Goal: Task Accomplishment & Management: Use online tool/utility

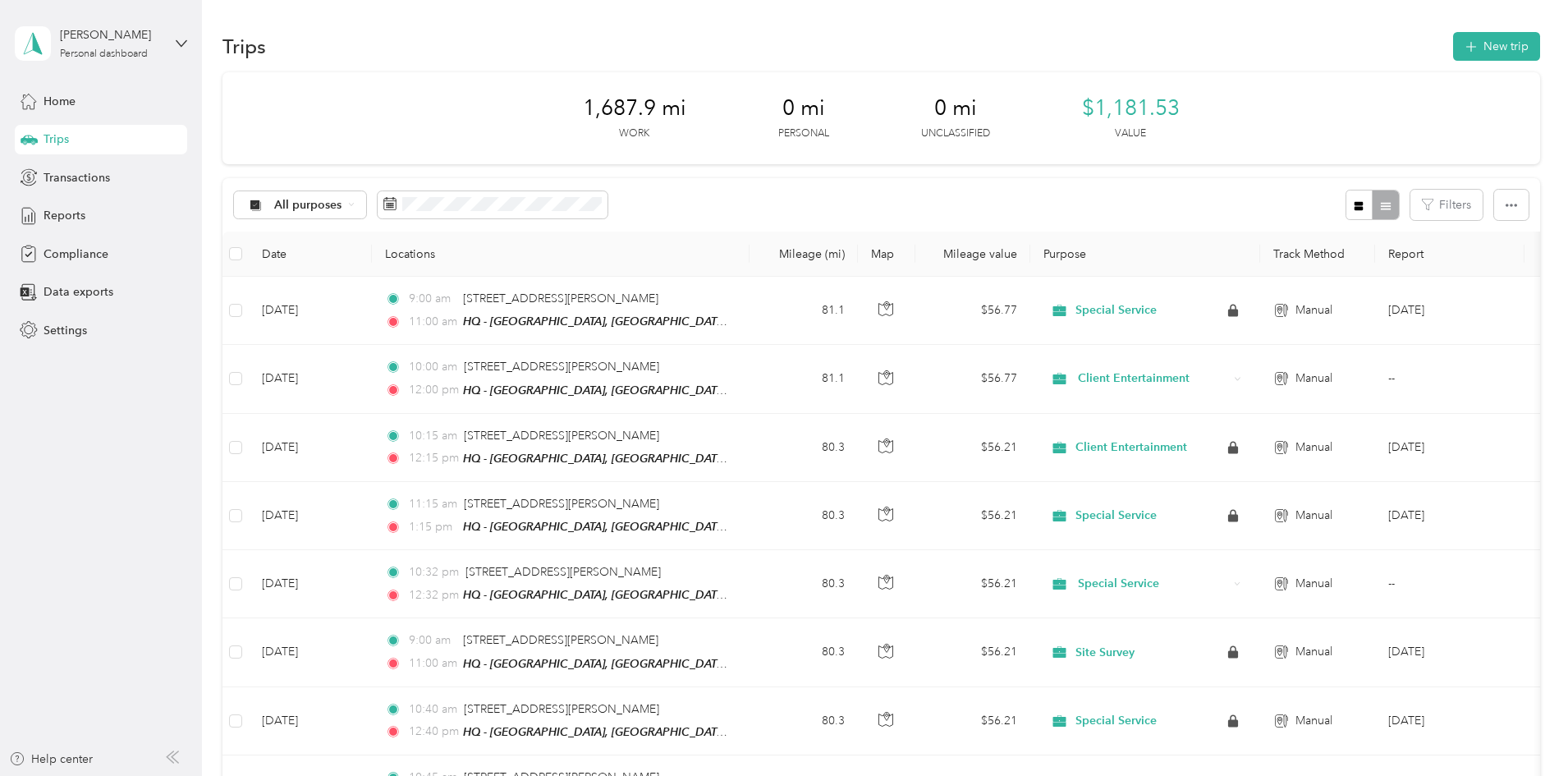
click at [1453, 42] on button "New trip" at bounding box center [1497, 46] width 87 height 28
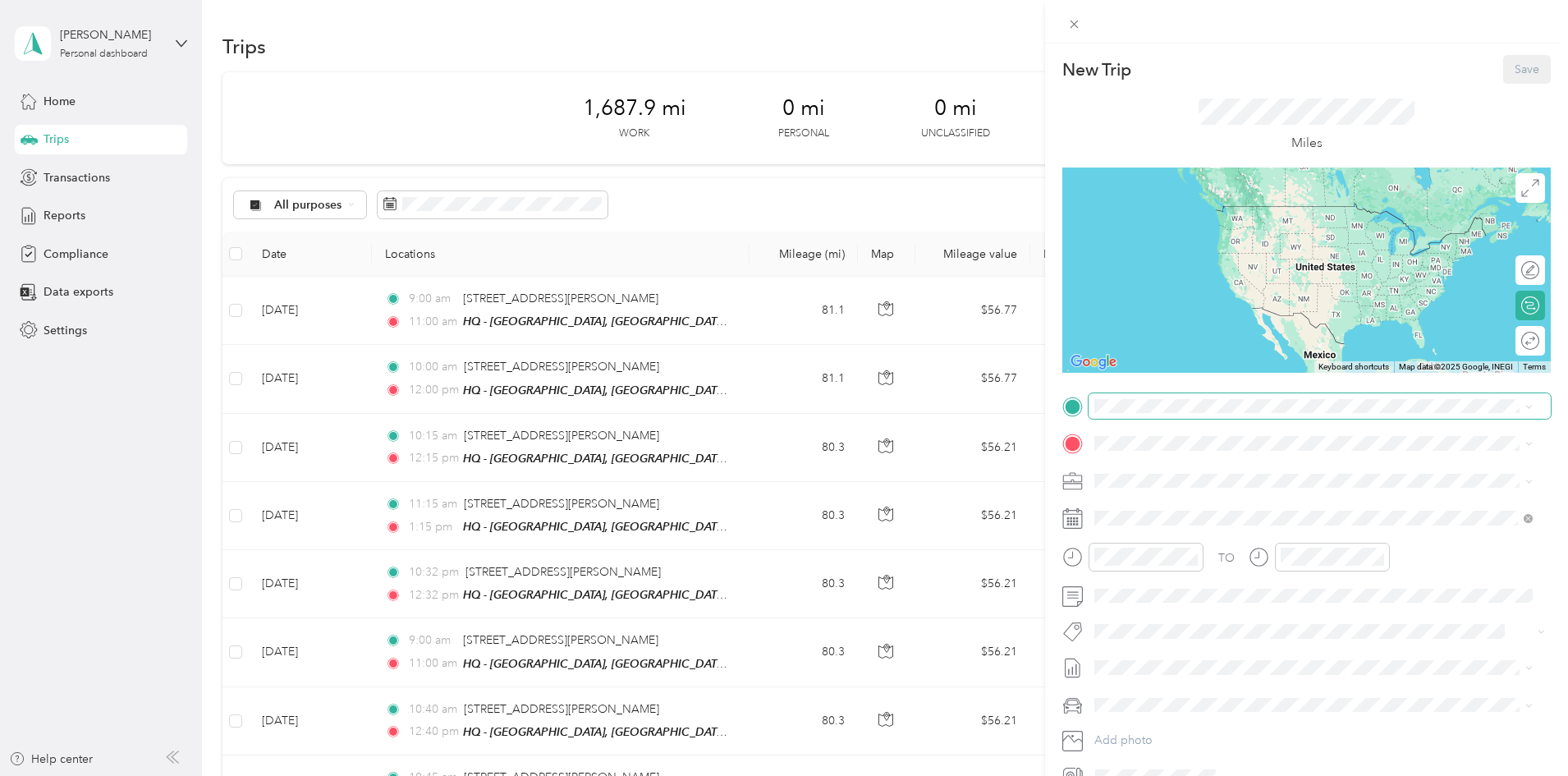
click at [1168, 393] on span at bounding box center [1320, 406] width 462 height 26
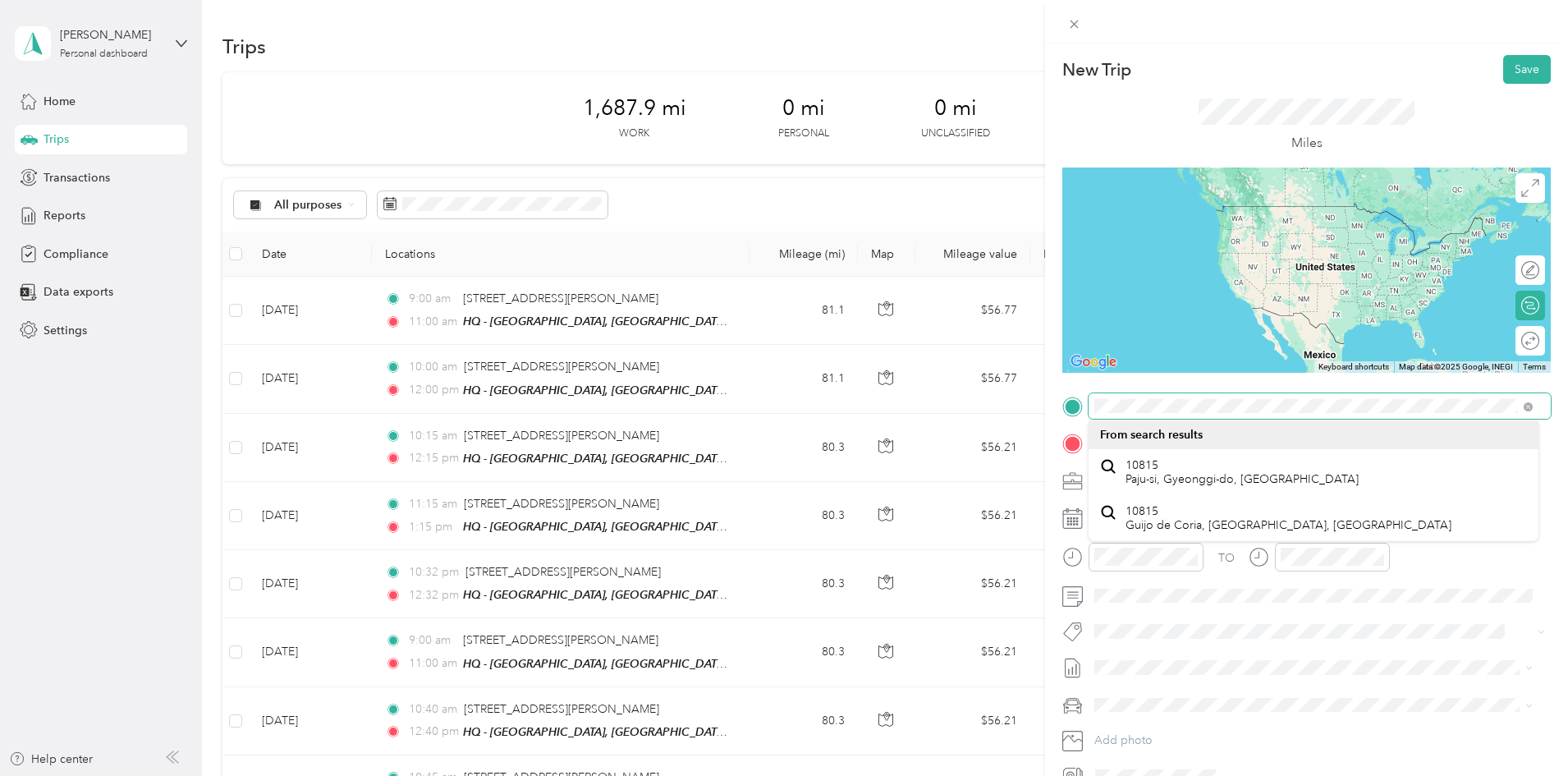
click at [1081, 417] on div at bounding box center [1306, 406] width 488 height 26
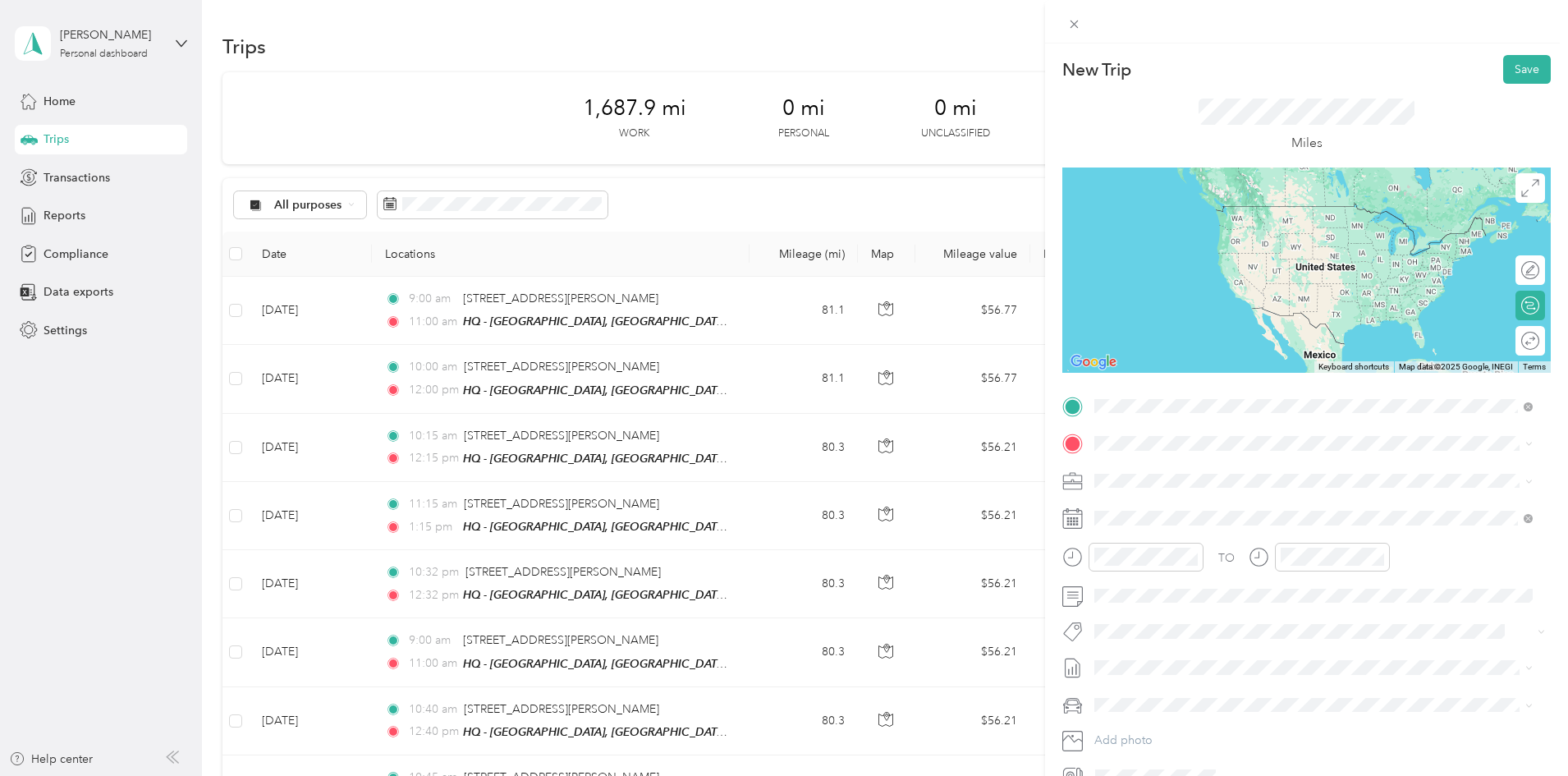
click at [1188, 468] on span "[STREET_ADDRESS][PERSON_NAME][US_STATE]" at bounding box center [1253, 466] width 255 height 15
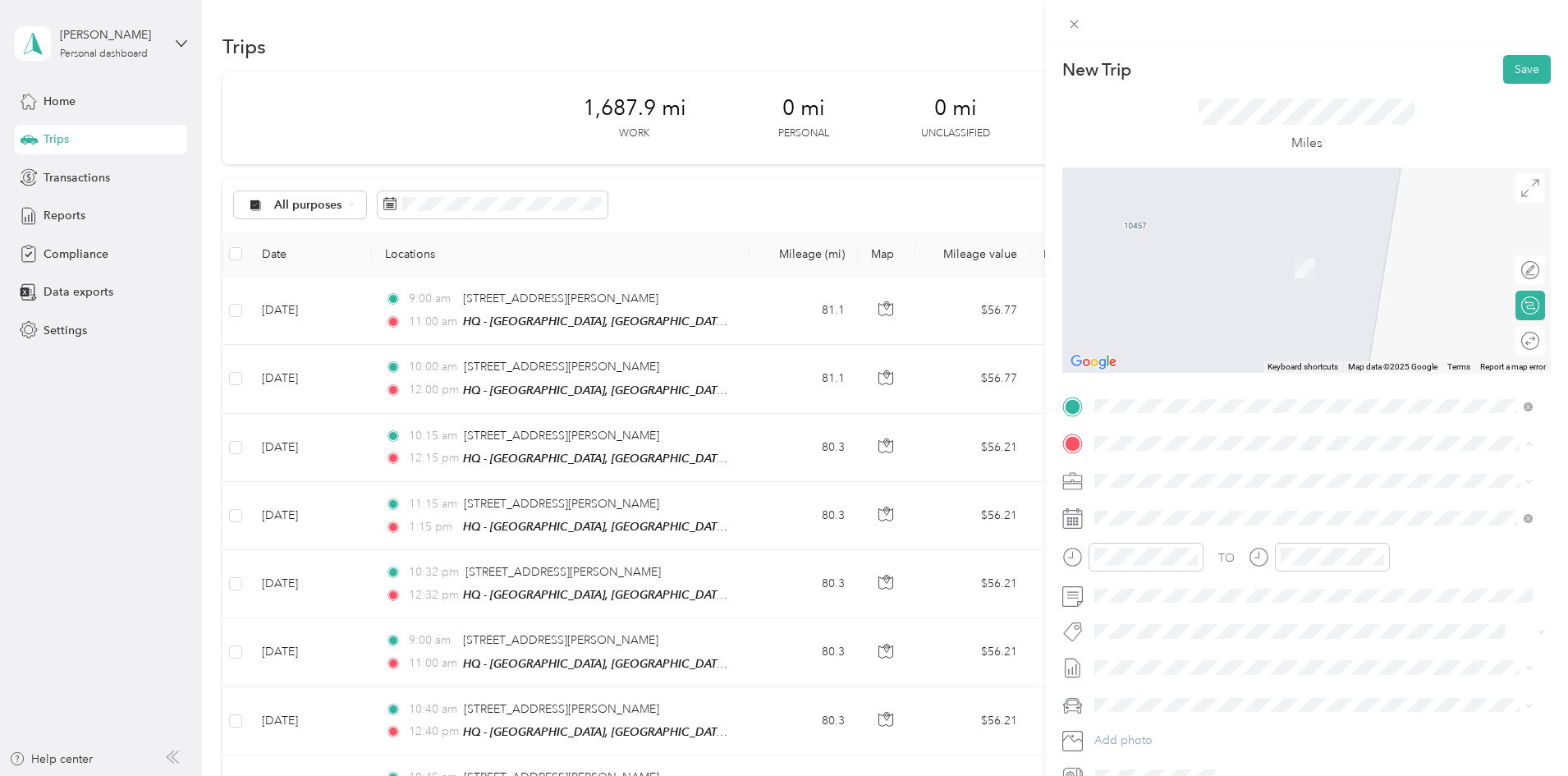
click at [1204, 568] on strong "HQ - [GEOGRAPHIC_DATA], [GEOGRAPHIC_DATA]" at bounding box center [1321, 569] width 279 height 15
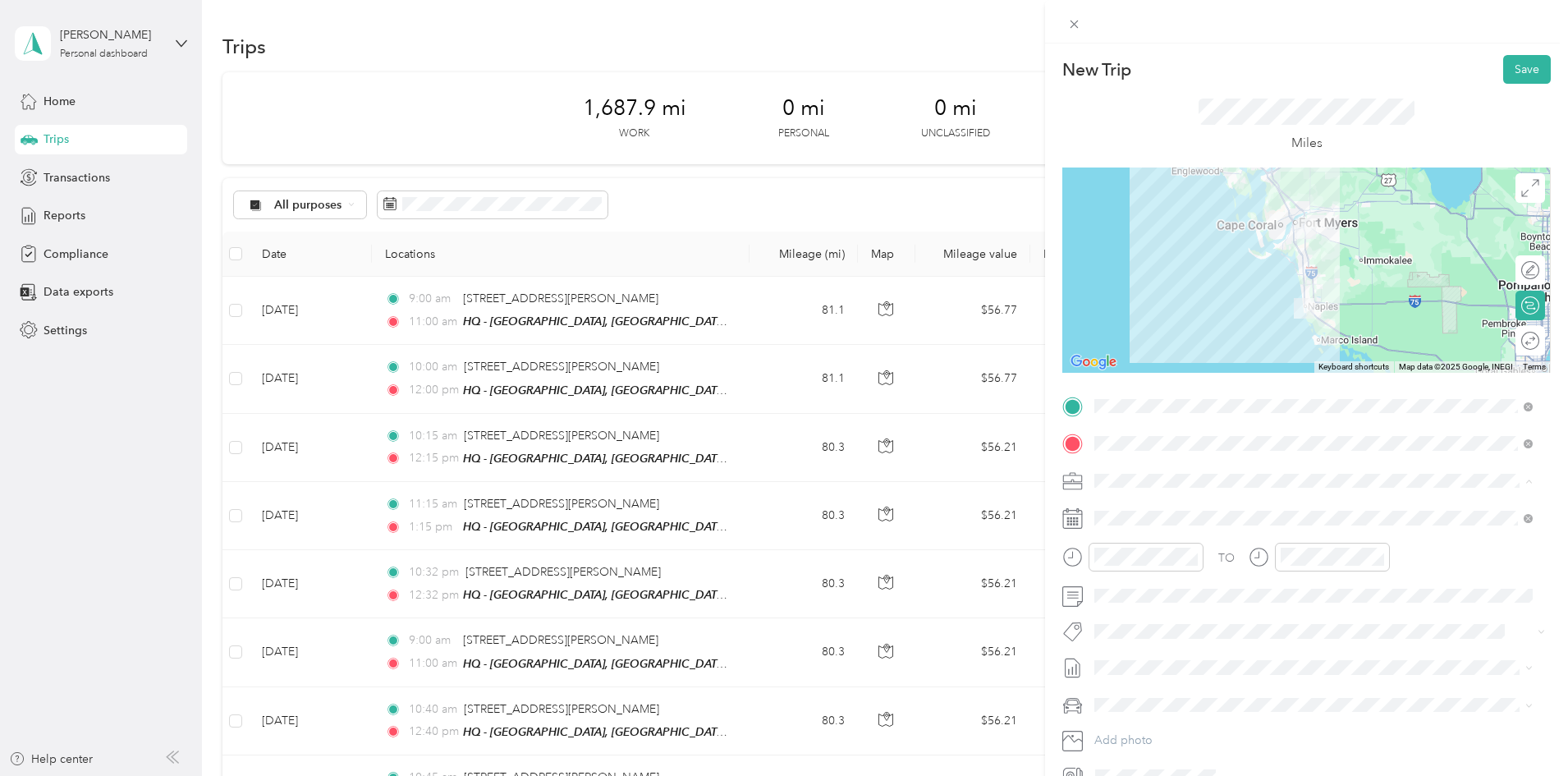
click at [1126, 712] on div "Special Service" at bounding box center [1313, 711] width 427 height 18
click at [1099, 506] on span at bounding box center [1320, 518] width 462 height 26
click at [1099, 510] on span at bounding box center [1320, 518] width 462 height 26
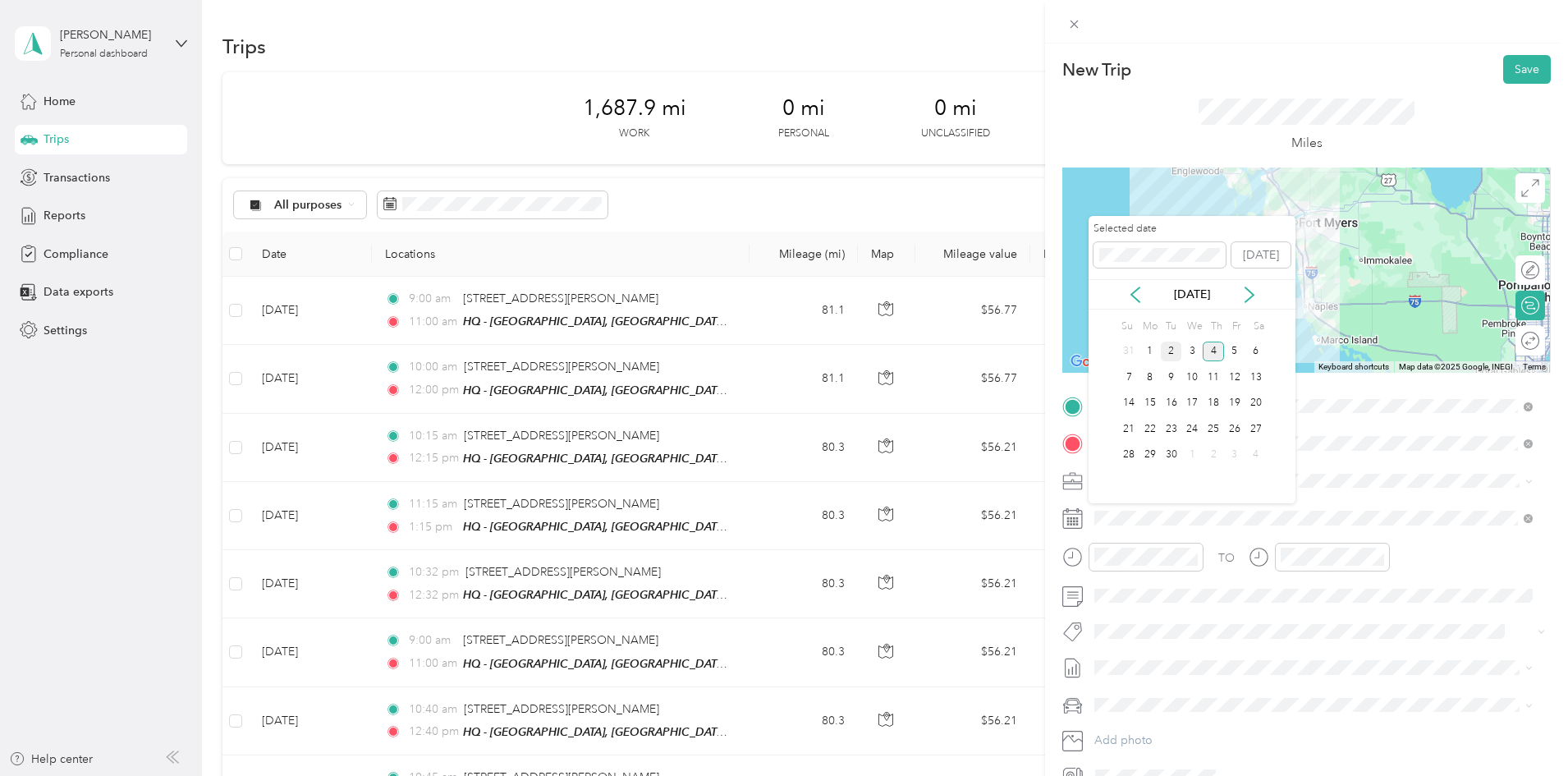
click at [1167, 347] on div "2" at bounding box center [1171, 352] width 21 height 21
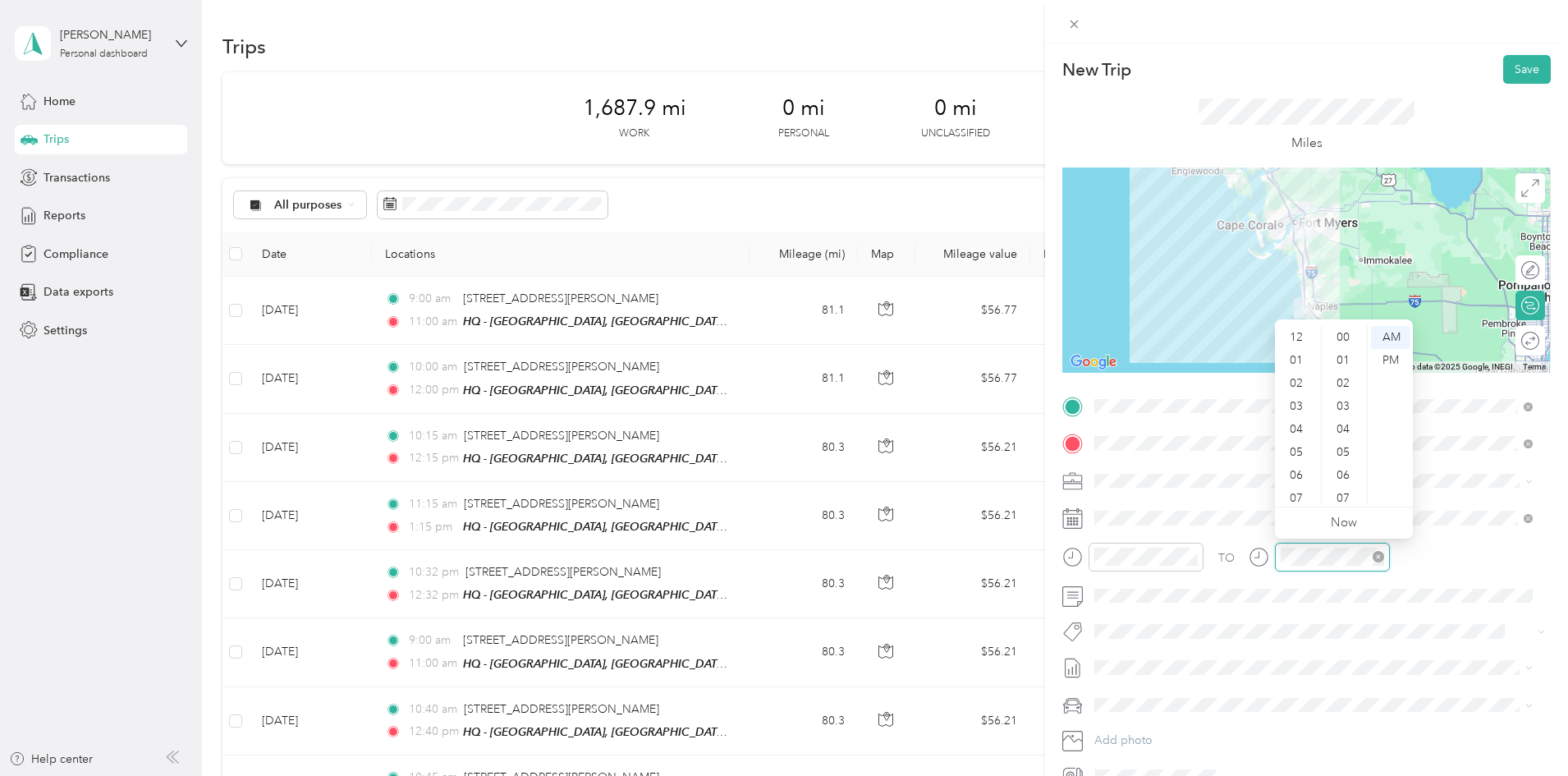
scroll to position [99, 0]
click at [1297, 490] on div "11" at bounding box center [1297, 491] width 39 height 23
click at [87, 204] on div "New Trip Save This trip cannot be edited because it is either under review, app…" at bounding box center [784, 388] width 1568 height 776
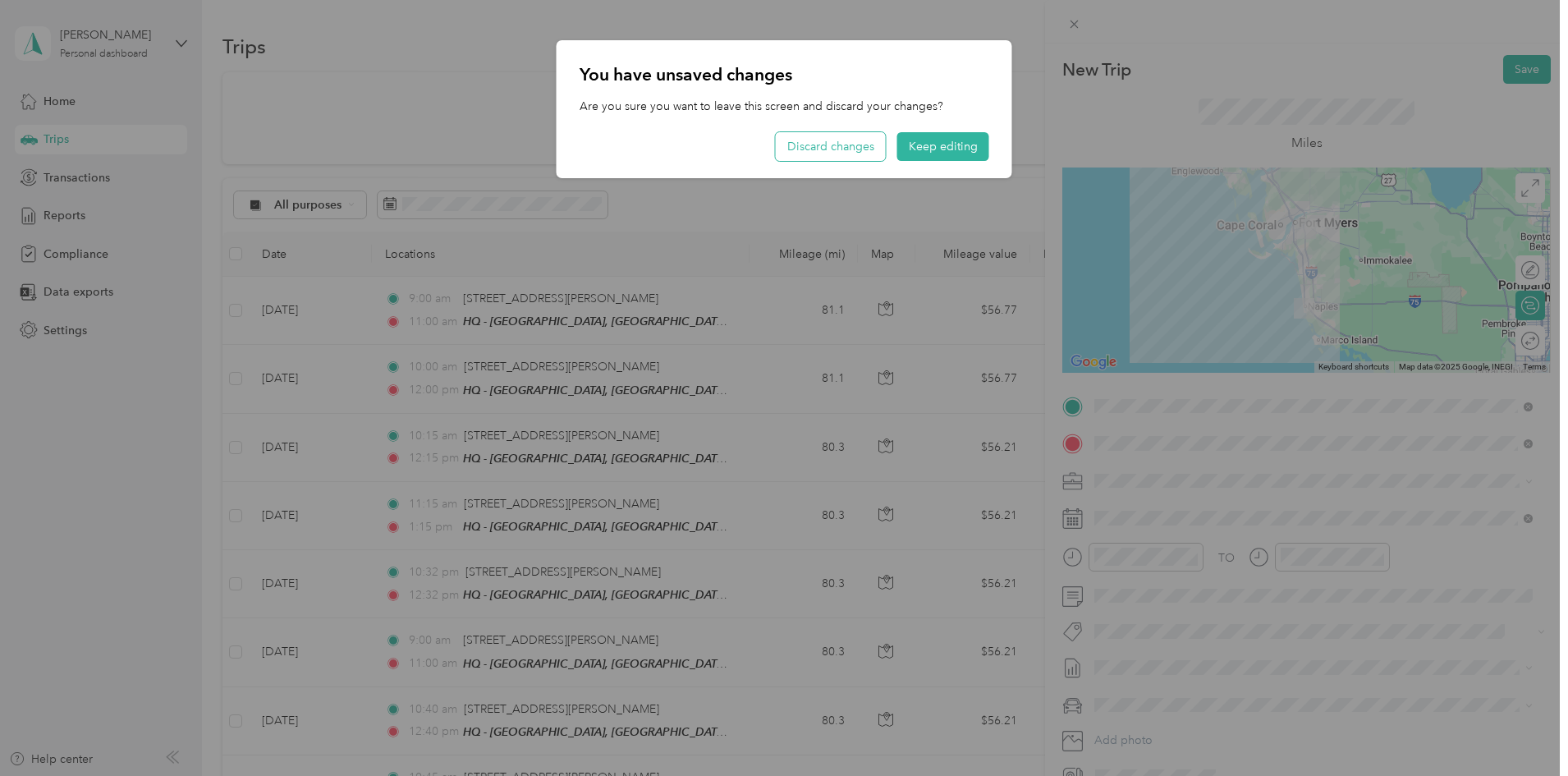
click at [856, 148] on button "Discard changes" at bounding box center [830, 147] width 110 height 28
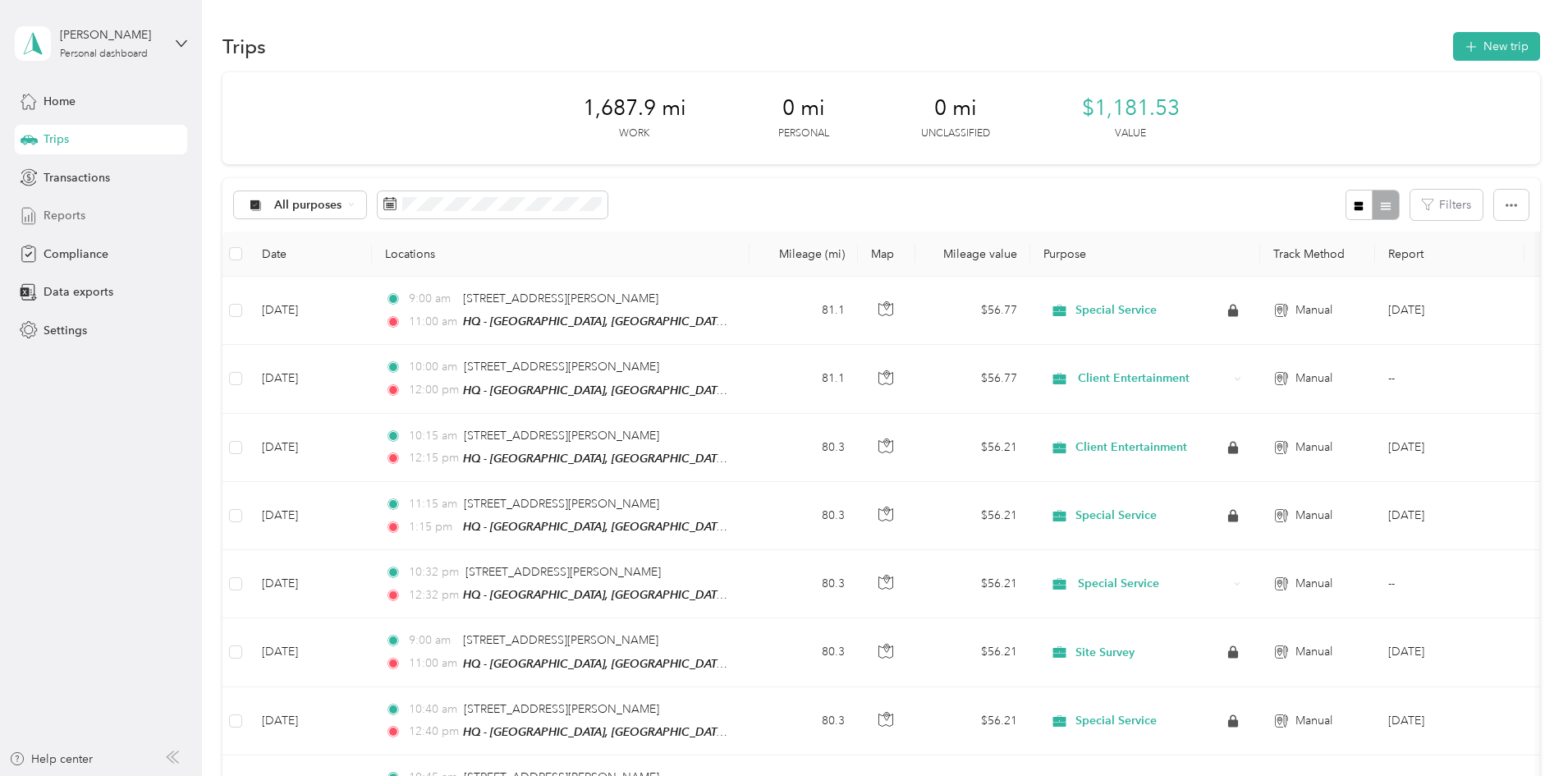
click at [67, 212] on span "Reports" at bounding box center [64, 215] width 42 height 18
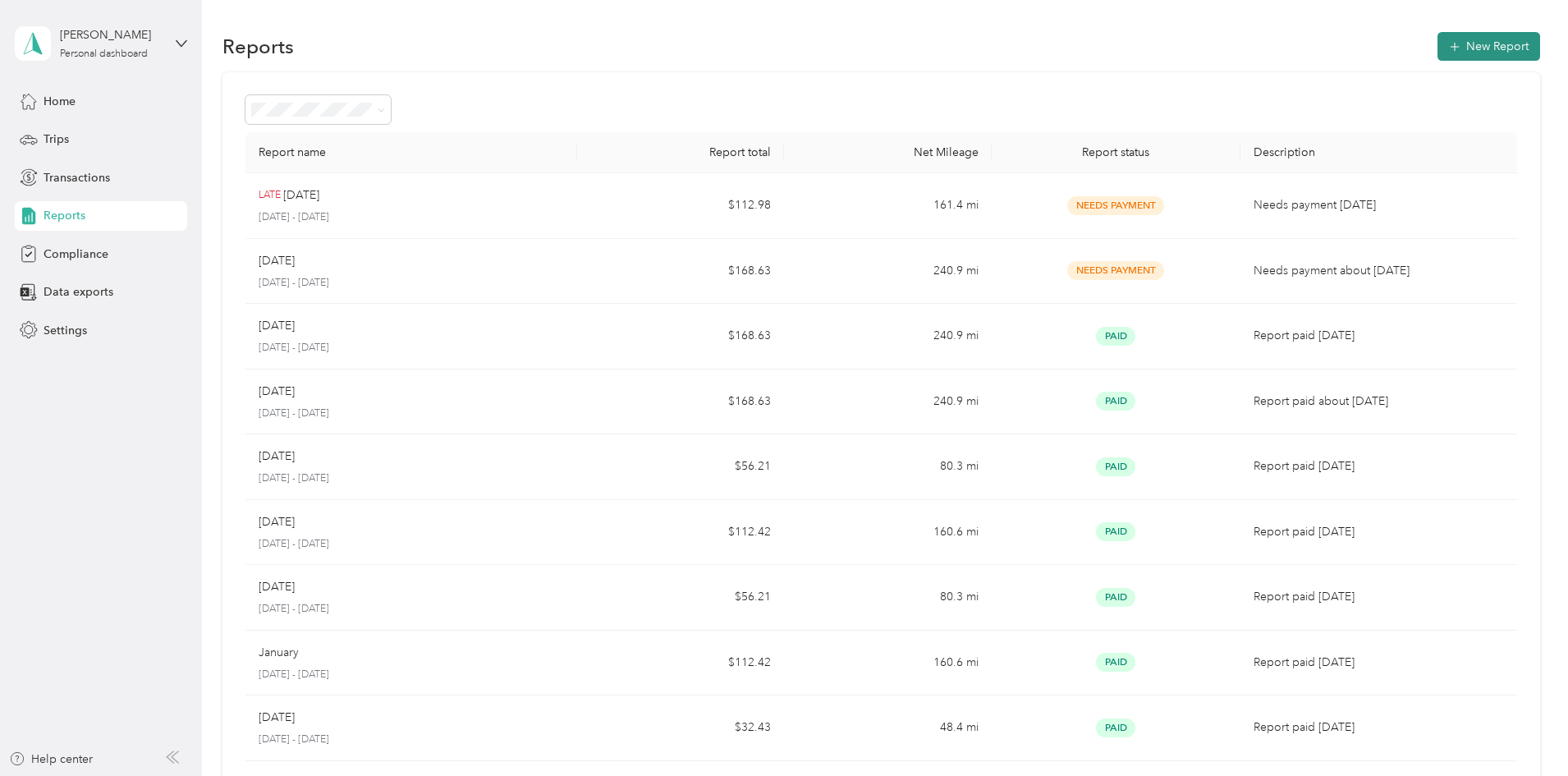
click at [1437, 41] on button "New Report" at bounding box center [1488, 46] width 103 height 28
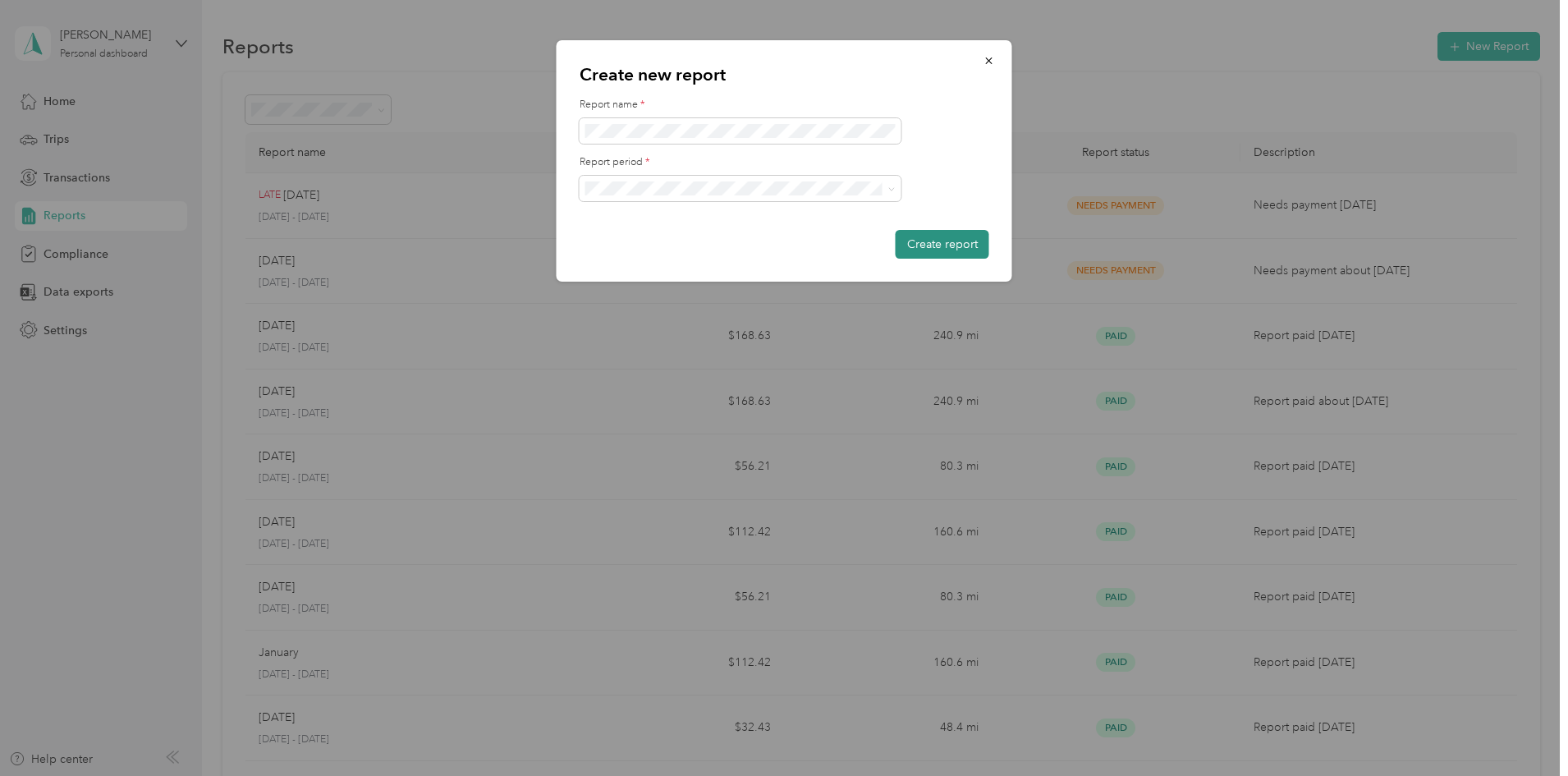
click at [928, 239] on button "Create report" at bounding box center [942, 244] width 94 height 28
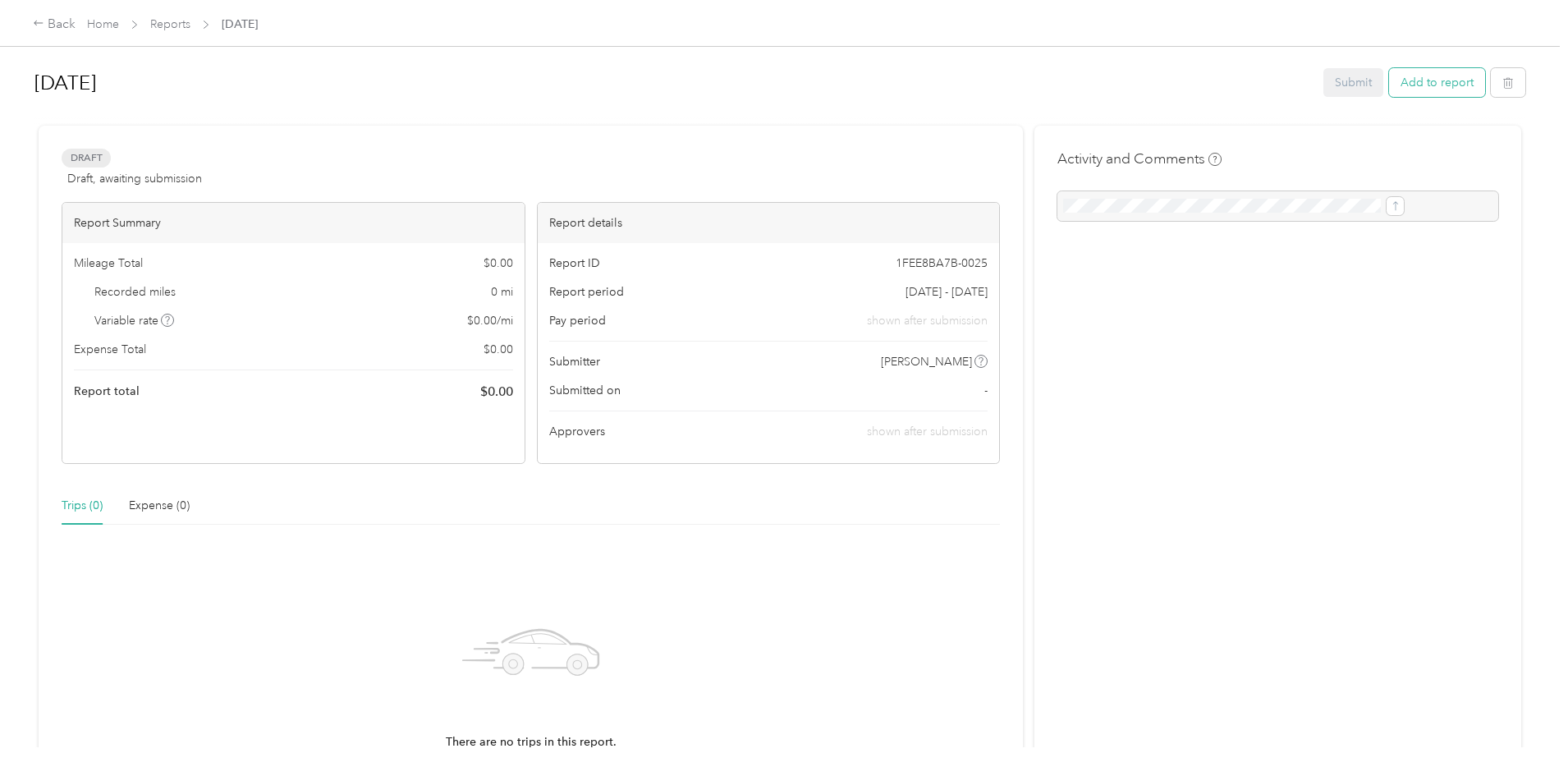
click at [1389, 78] on button "Add to report" at bounding box center [1436, 82] width 96 height 28
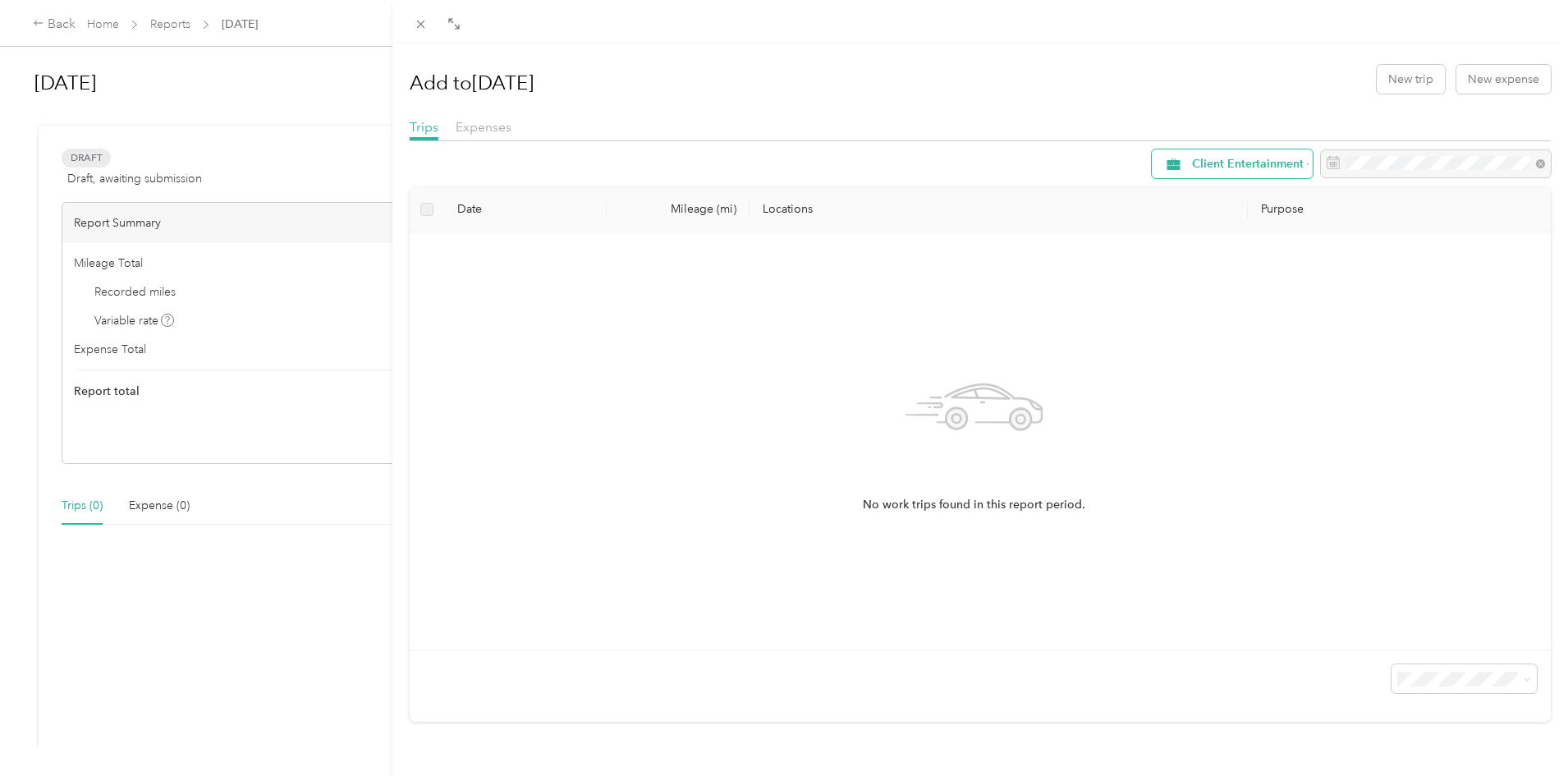
click at [1256, 175] on div "Client Entertainment" at bounding box center [1232, 163] width 161 height 28
click at [1397, 76] on button "New trip" at bounding box center [1411, 79] width 68 height 28
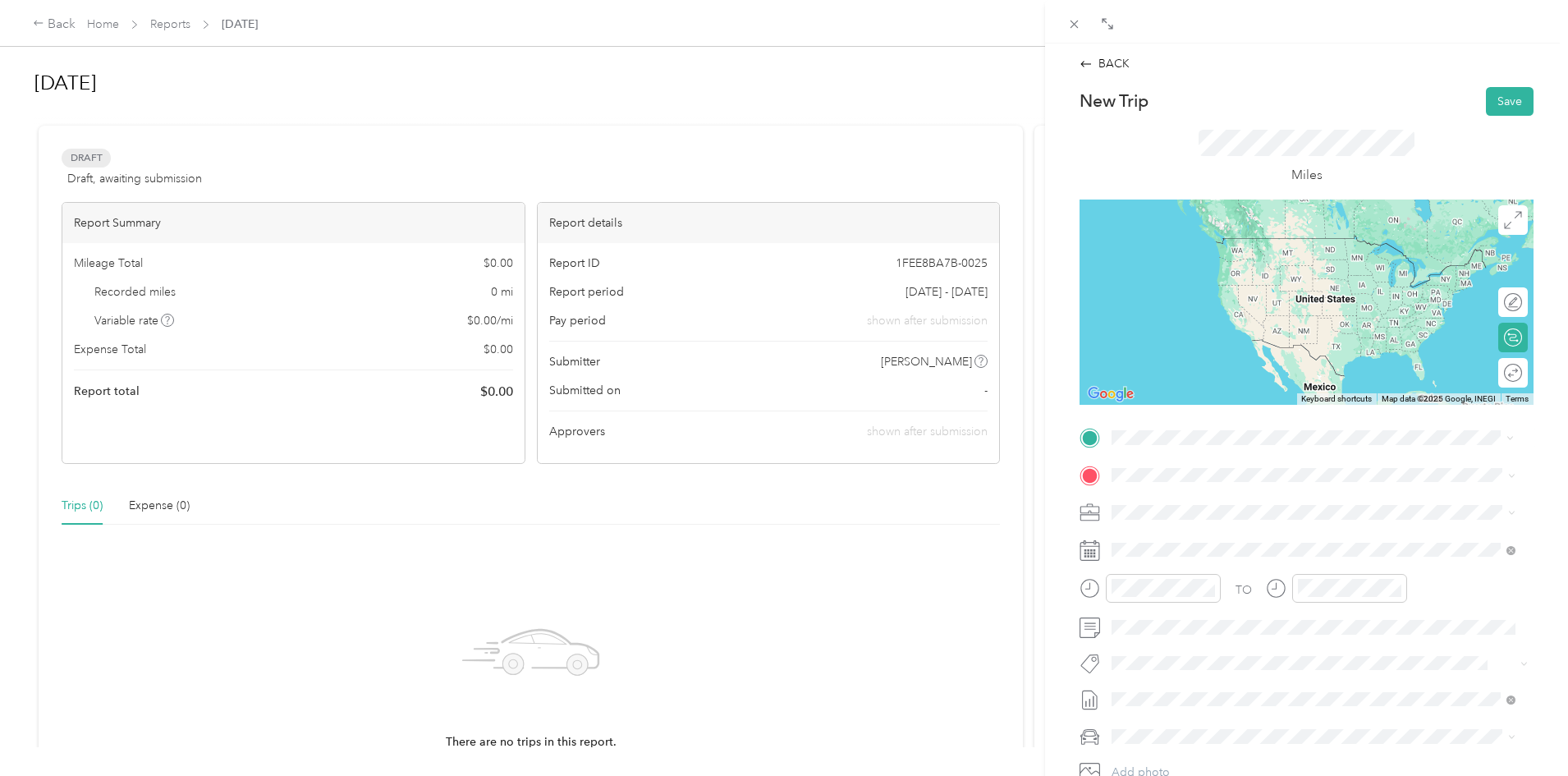
click at [1179, 492] on span "[STREET_ADDRESS][PERSON_NAME][US_STATE]" at bounding box center [1270, 497] width 255 height 15
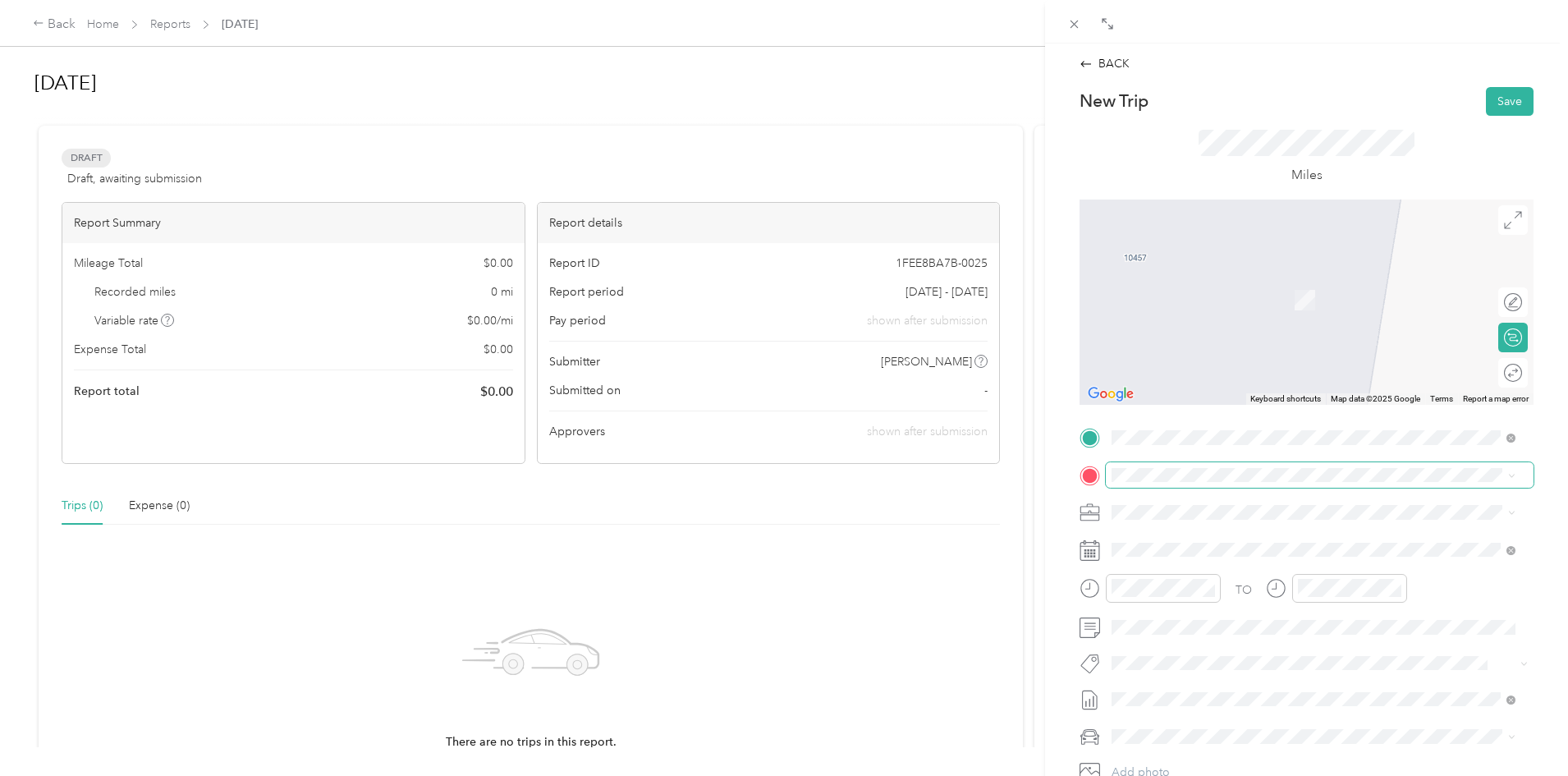
click at [1163, 484] on span at bounding box center [1319, 475] width 428 height 26
click at [1163, 775] on div "Drag to resize Click to close BACK New Trip Save This trip cannot be edited bec…" at bounding box center [780, 776] width 1560 height 0
click at [1103, 473] on div at bounding box center [1307, 475] width 454 height 26
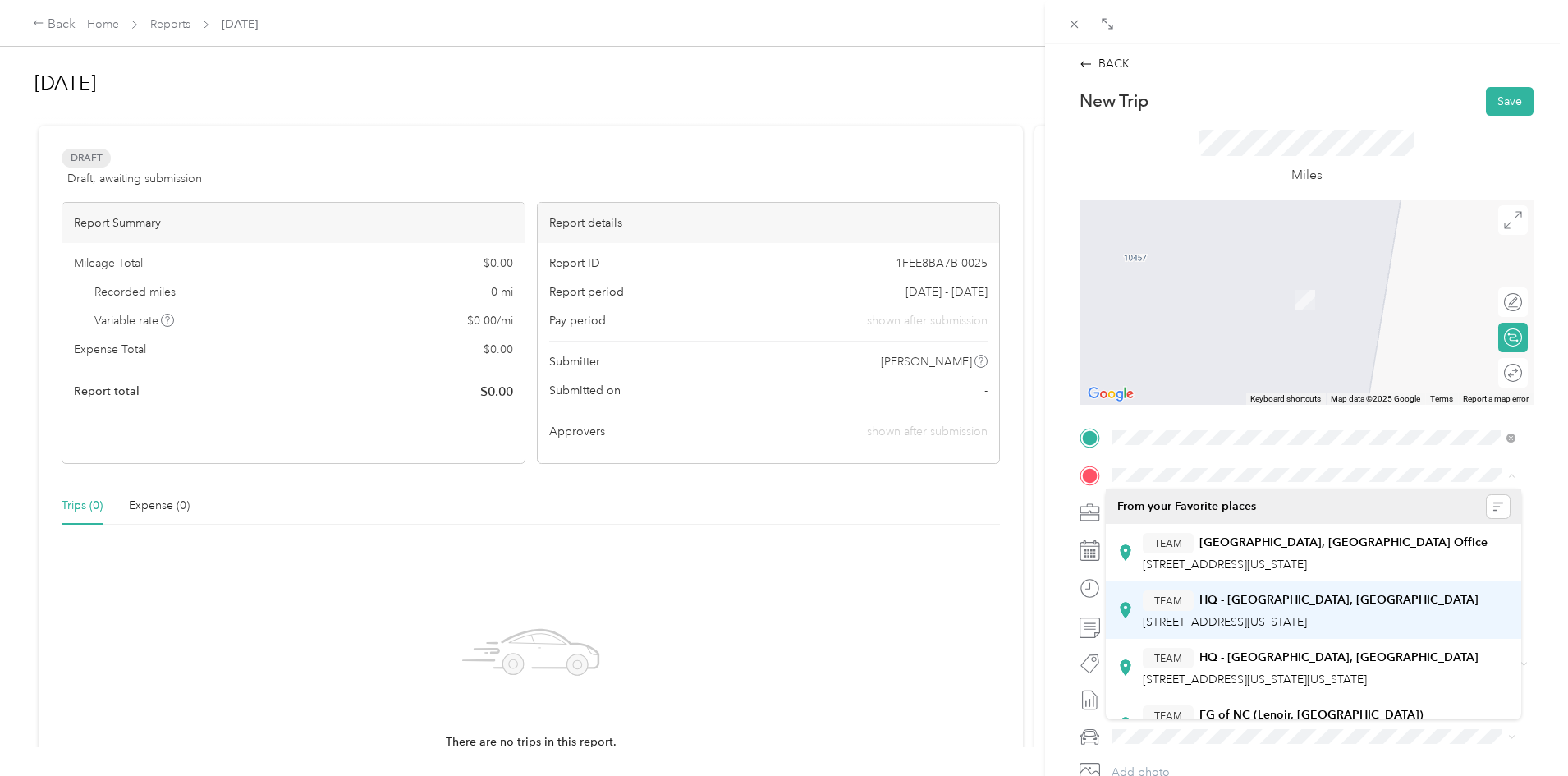
click at [1203, 608] on div "TEAM HQ - [GEOGRAPHIC_DATA], [GEOGRAPHIC_DATA]" at bounding box center [1310, 601] width 336 height 21
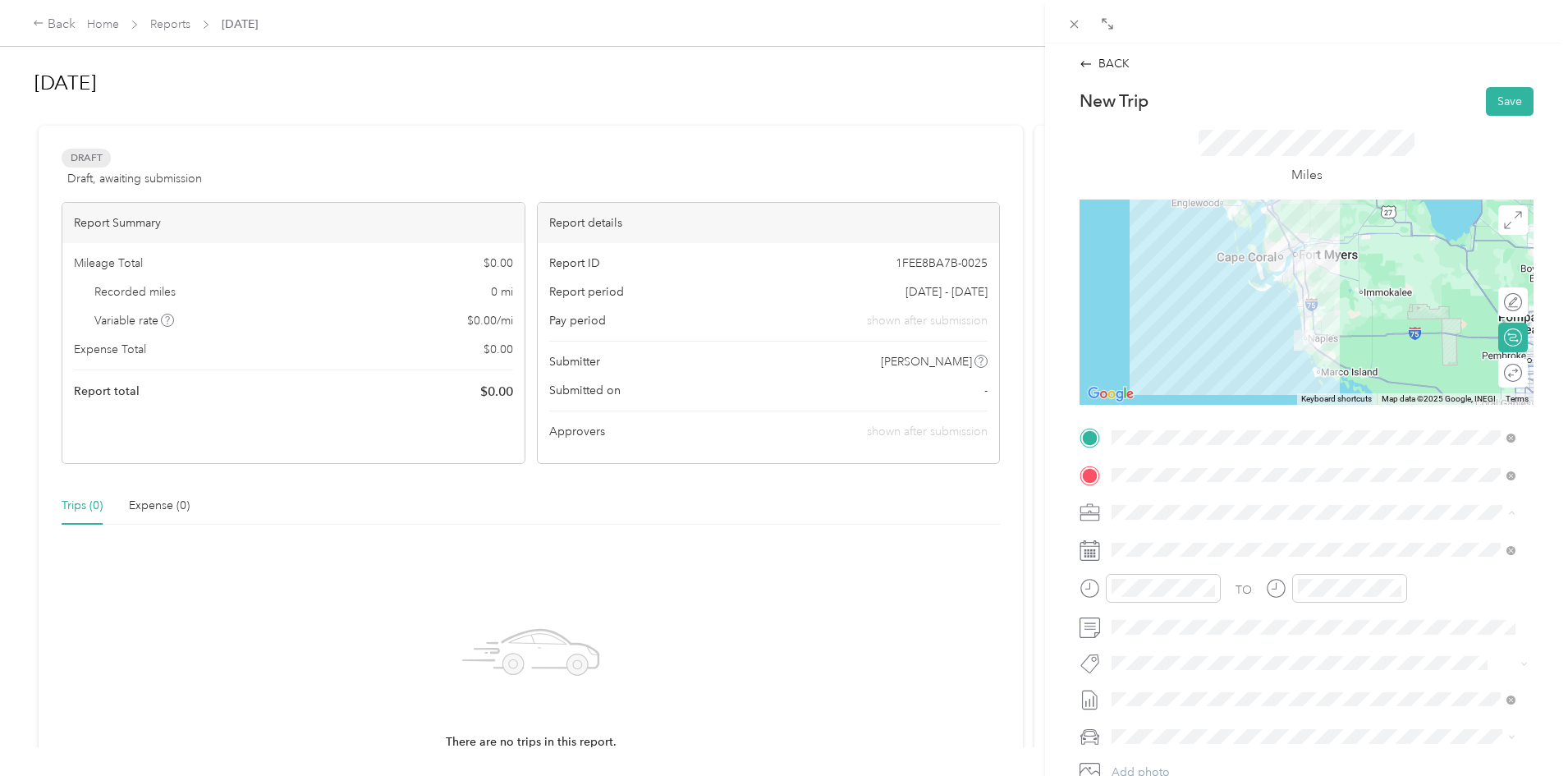
click at [1151, 742] on span "Special Service" at bounding box center [1156, 742] width 78 height 14
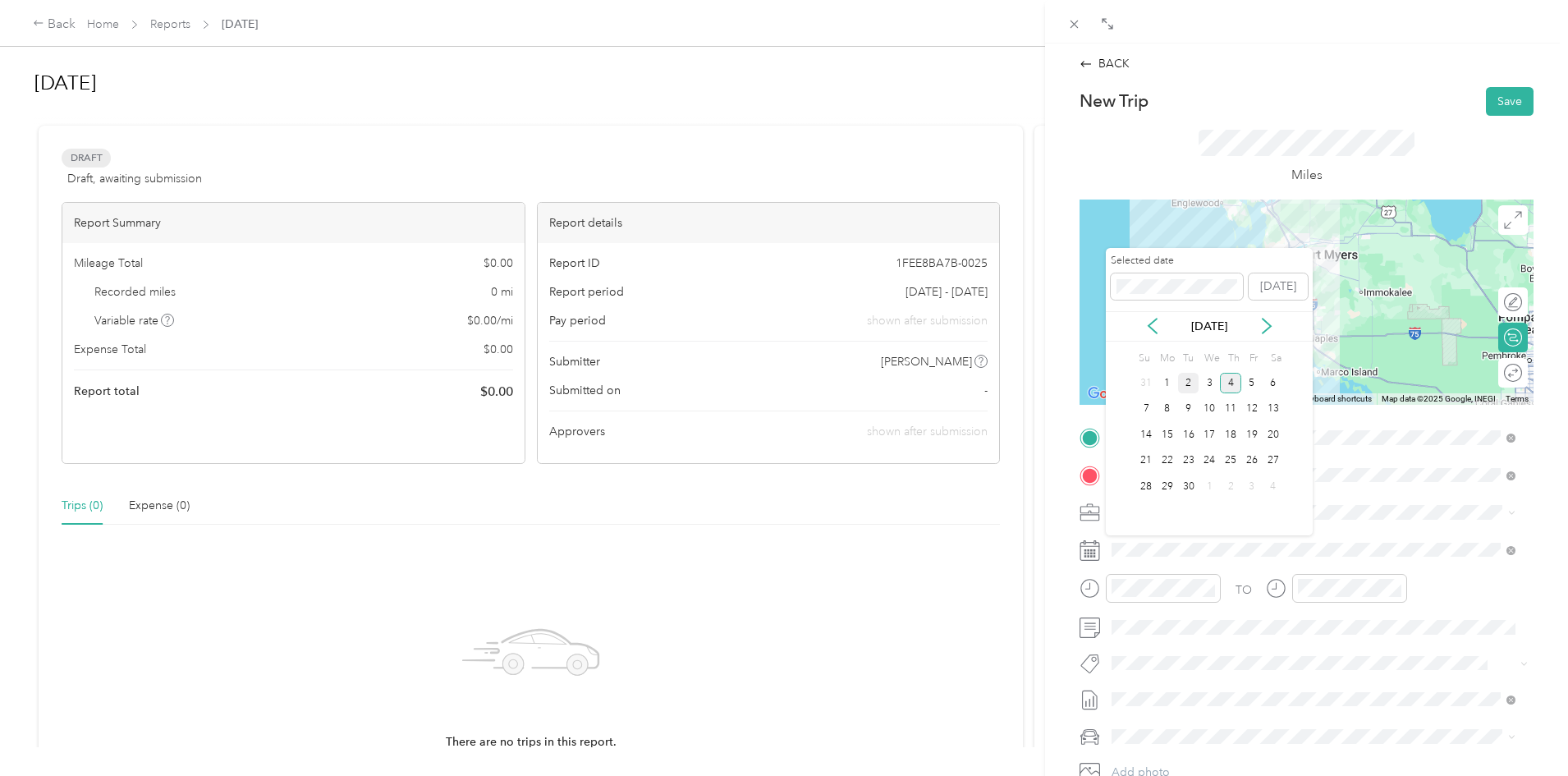
click at [1183, 384] on div "2" at bounding box center [1188, 383] width 21 height 21
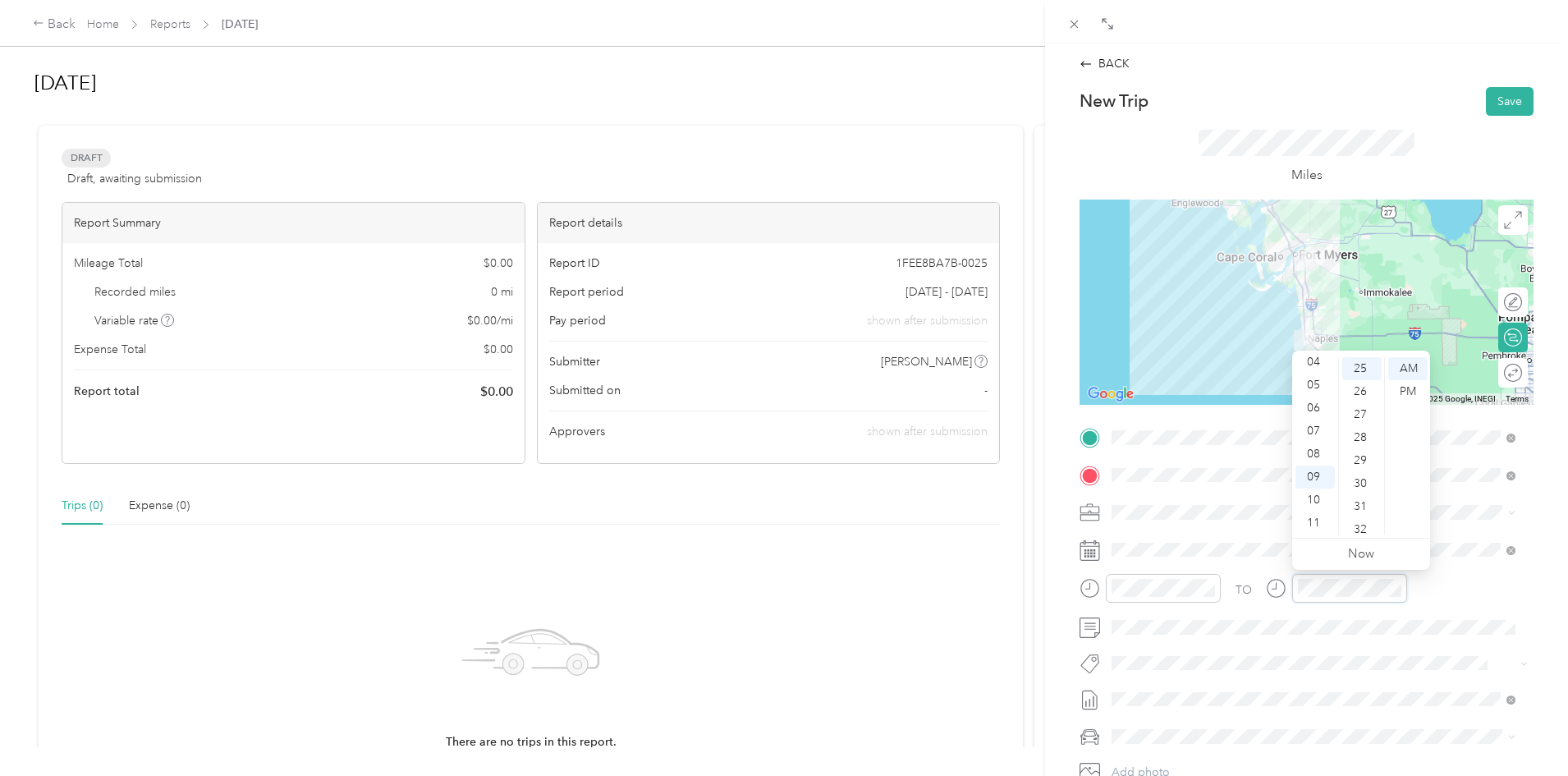
scroll to position [575, 0]
click at [1315, 525] on div "11" at bounding box center [1315, 523] width 39 height 23
click at [1153, 635] on span at bounding box center [1319, 627] width 428 height 26
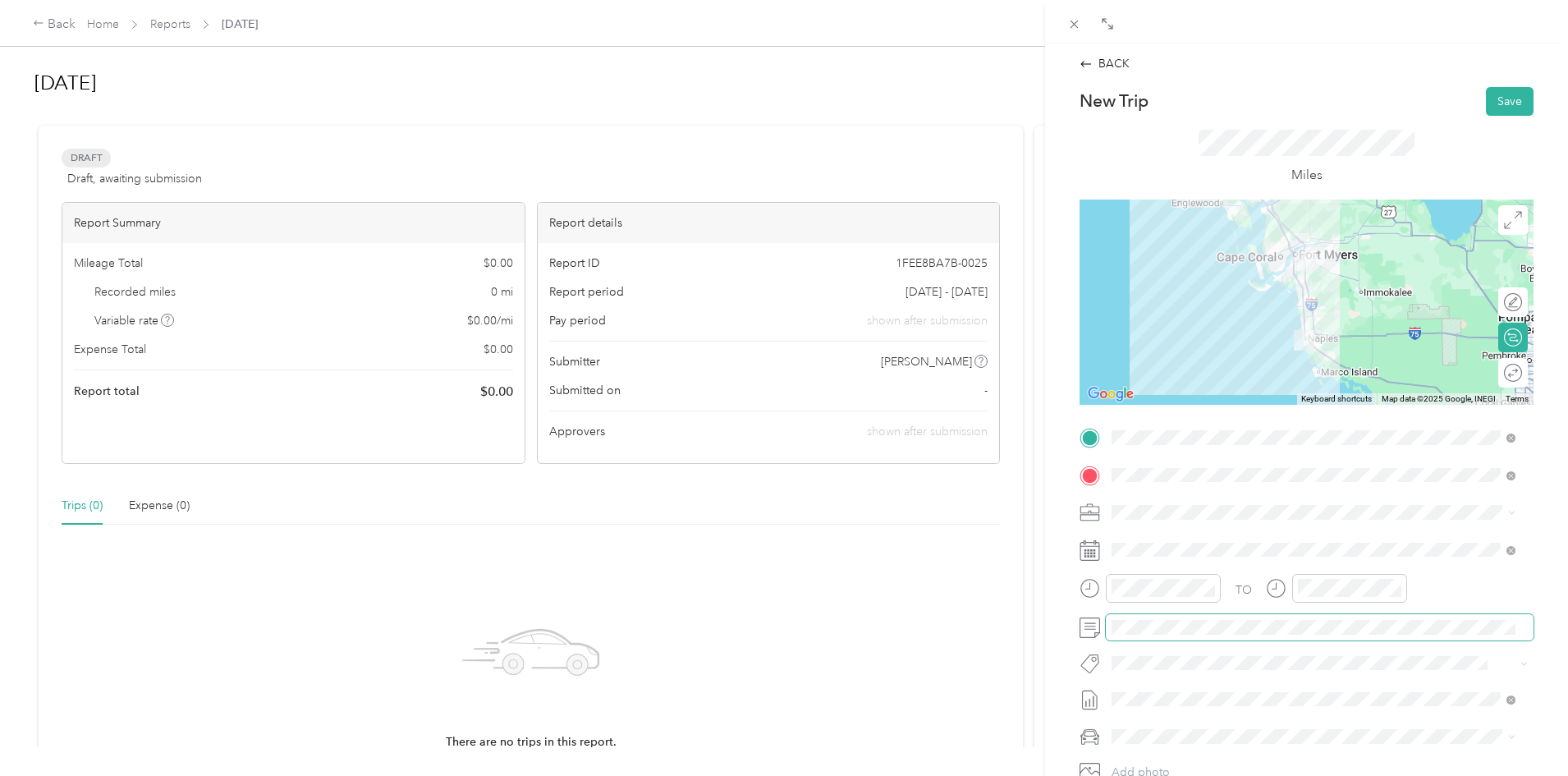
click at [1152, 617] on span at bounding box center [1319, 627] width 428 height 26
click at [1073, 721] on form "New Trip Save This trip cannot be edited because it is either under review, app…" at bounding box center [1306, 454] width 488 height 735
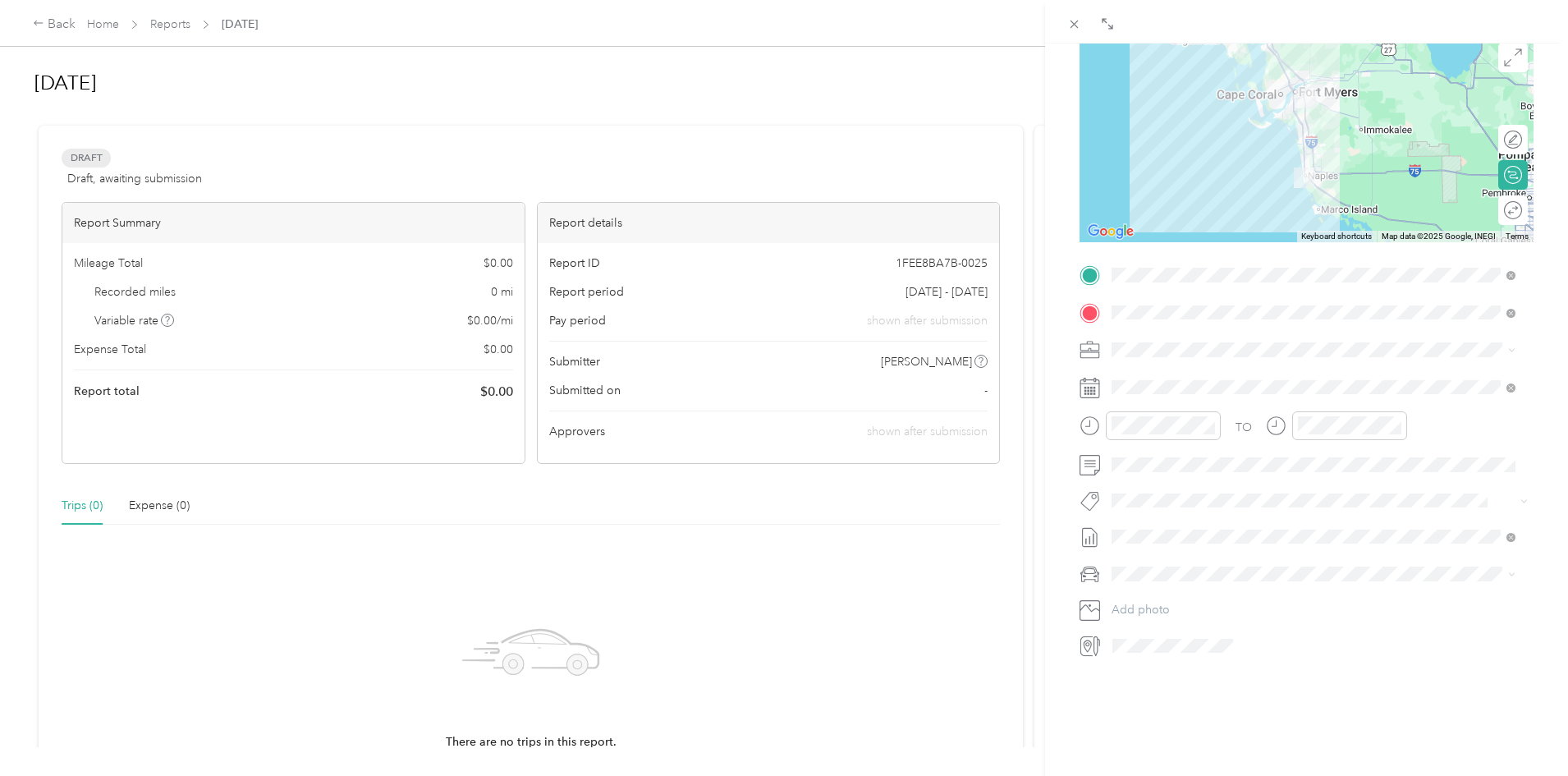
click at [1169, 633] on div "Honda HR-V" at bounding box center [1313, 629] width 392 height 18
click at [1166, 605] on button "Add photo" at bounding box center [1319, 609] width 428 height 23
click at [1489, 204] on div at bounding box center [1497, 210] width 15 height 15
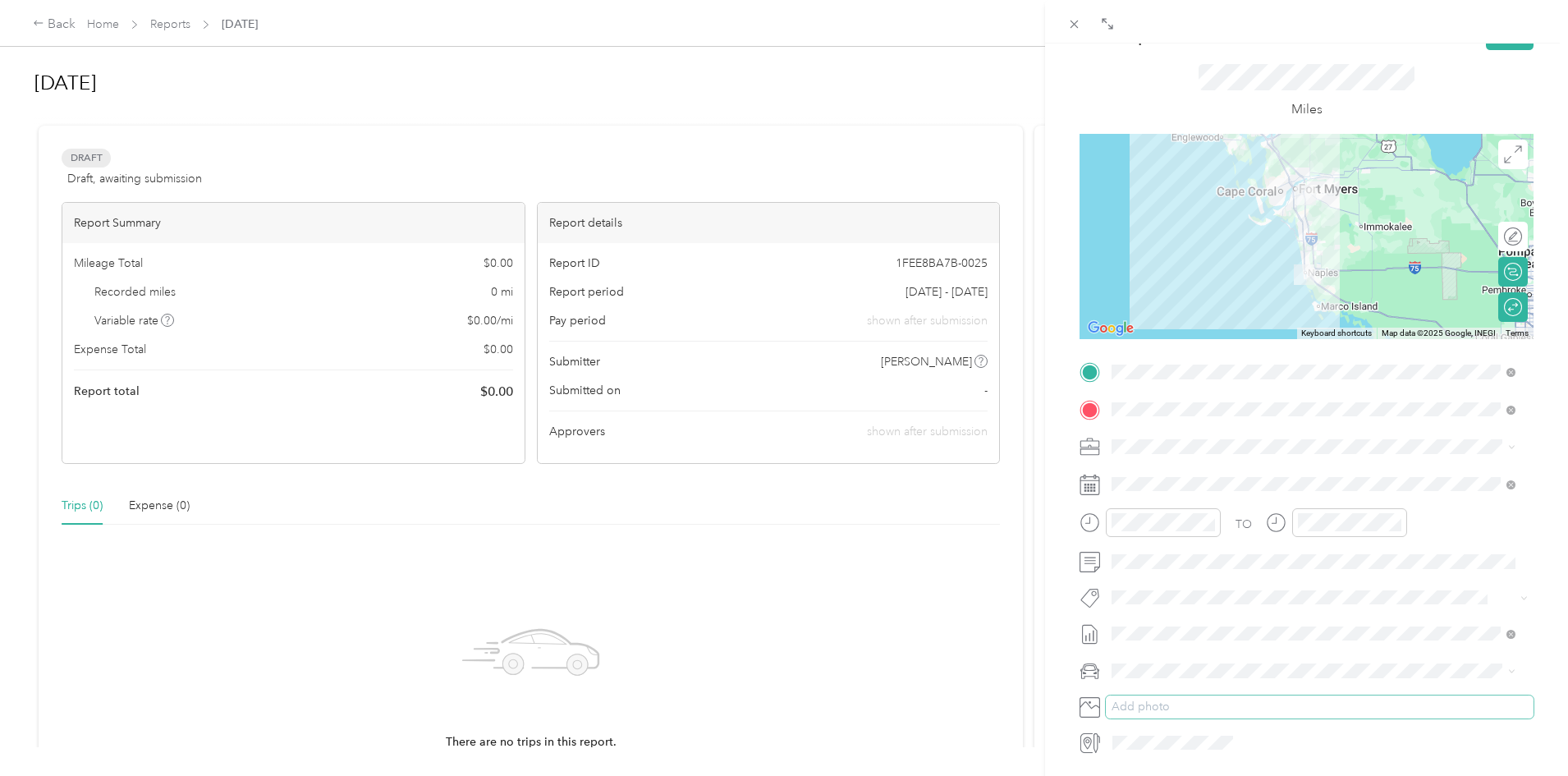
scroll to position [0, 0]
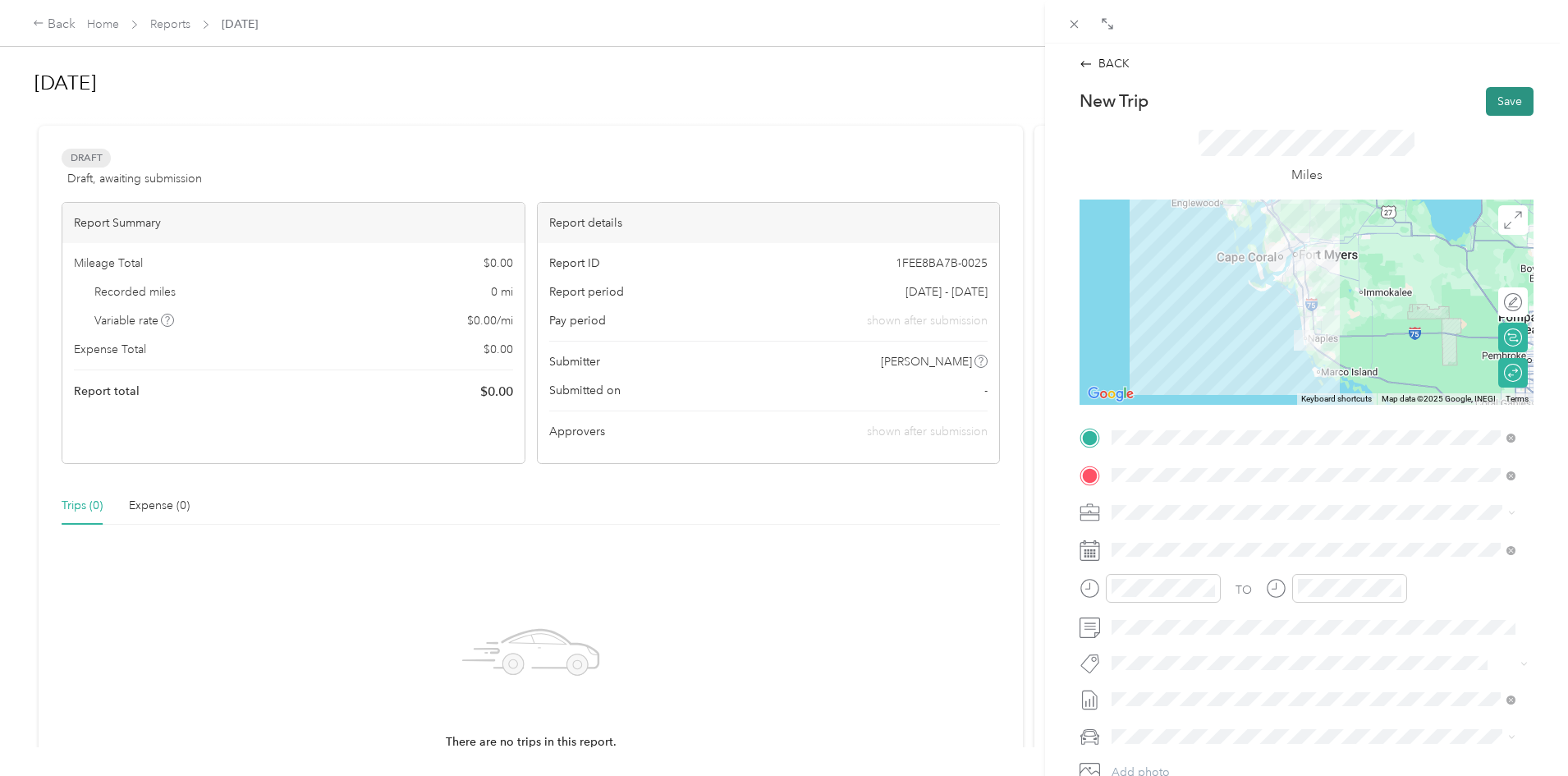
click at [1494, 96] on button "Save" at bounding box center [1509, 101] width 48 height 28
